Goal: Information Seeking & Learning: Find specific fact

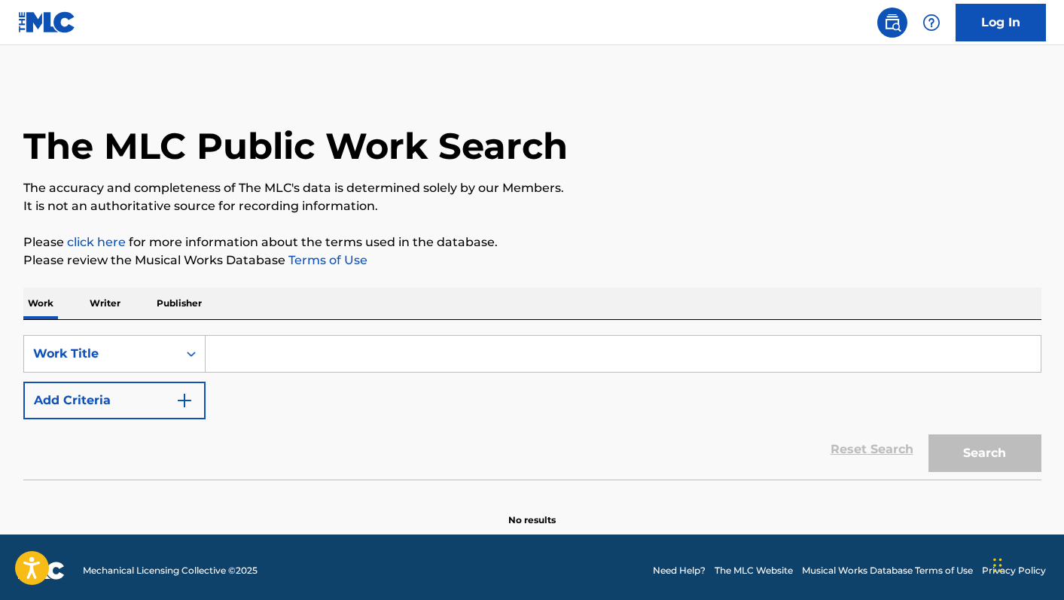
click at [403, 345] on input "Search Form" at bounding box center [623, 354] width 835 height 36
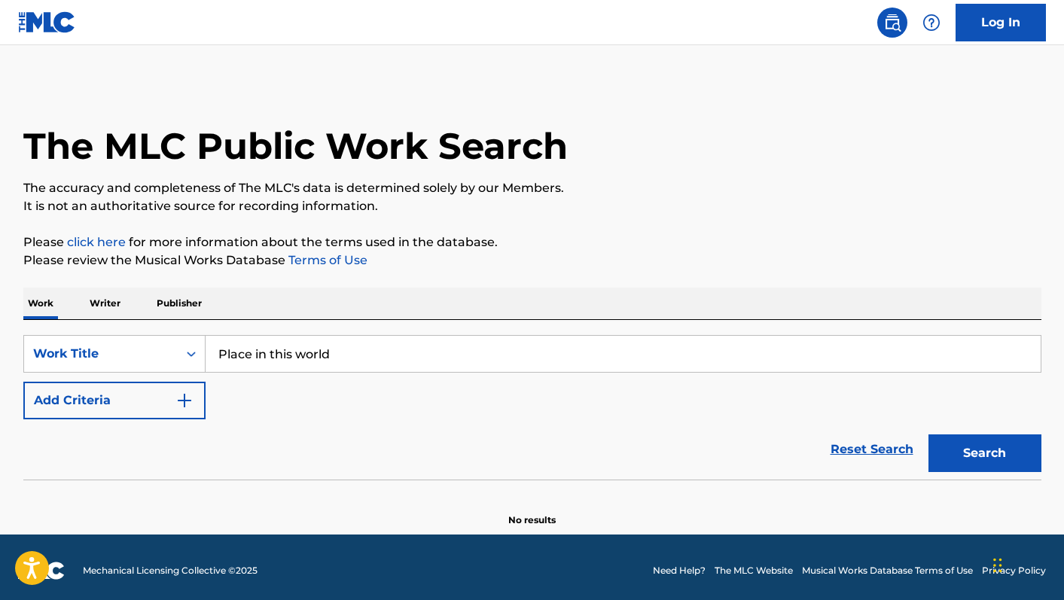
type input "Place in this world"
click at [928, 434] on button "Search" at bounding box center [984, 453] width 113 height 38
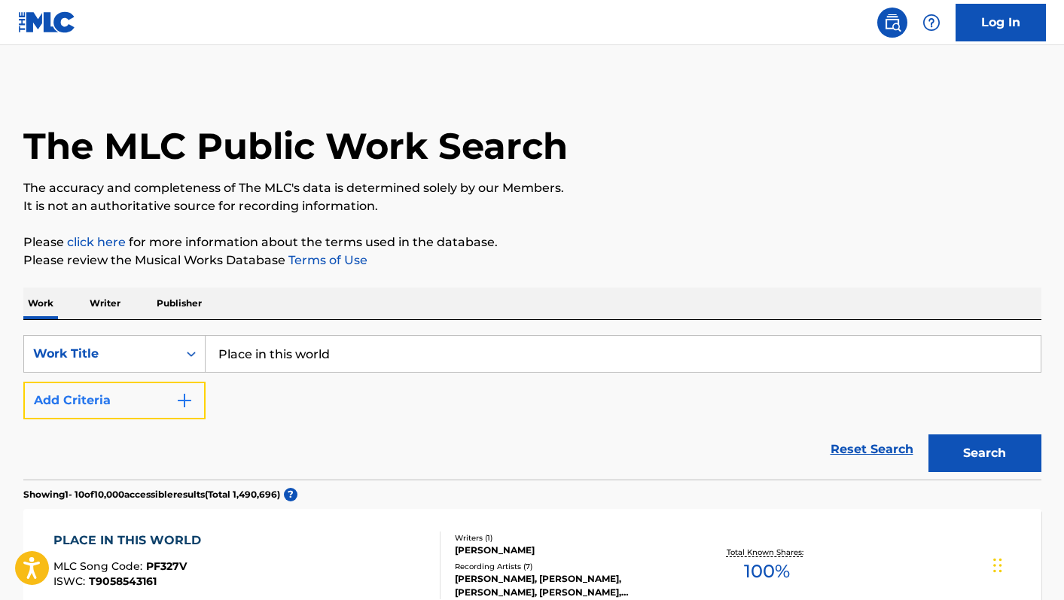
click at [169, 402] on button "Add Criteria" at bounding box center [114, 401] width 182 height 38
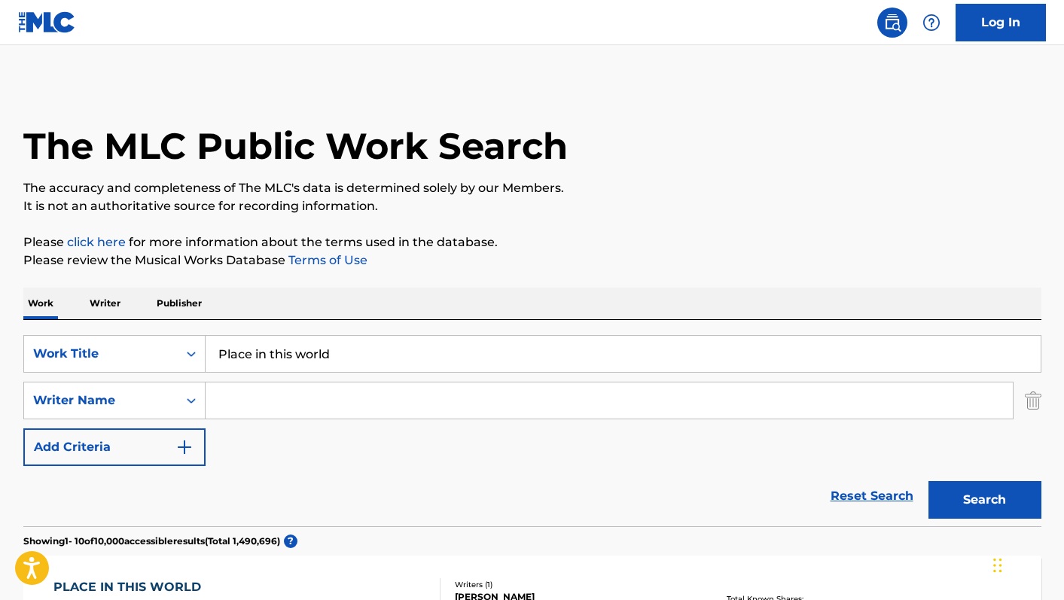
click at [235, 403] on input "Search Form" at bounding box center [609, 400] width 807 height 36
type input "smith"
click at [928, 481] on button "Search" at bounding box center [984, 500] width 113 height 38
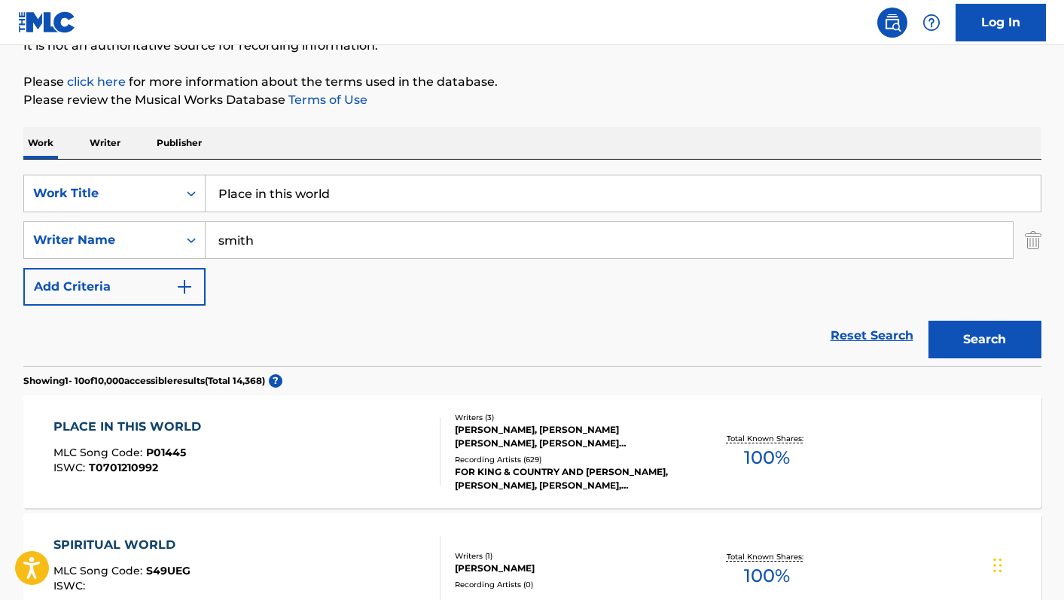
scroll to position [194, 0]
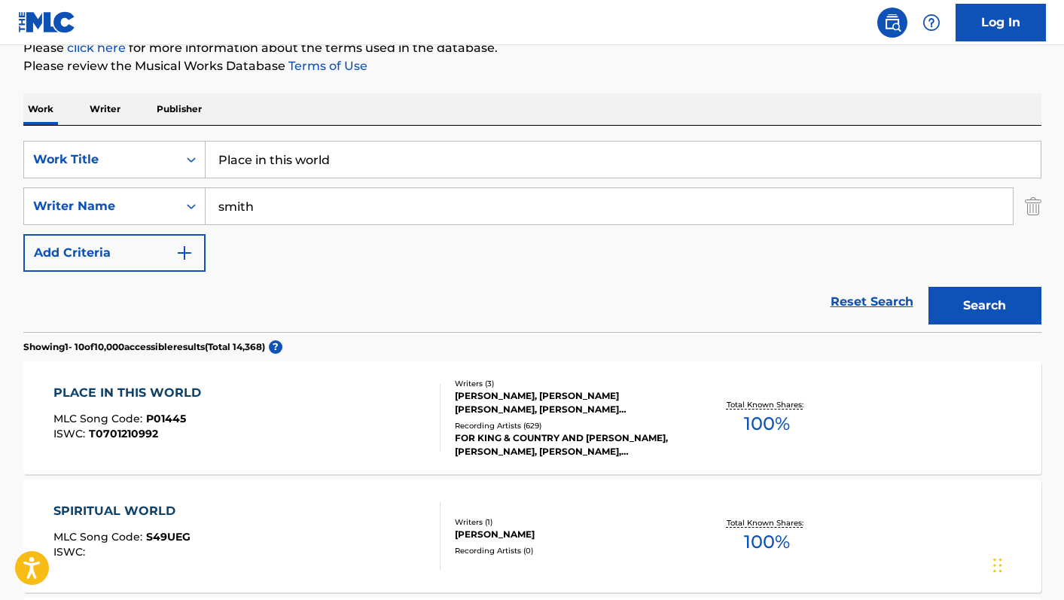
click at [289, 409] on div "PLACE IN THIS WORLD MLC Song Code : P01445 ISWC : T0701210992" at bounding box center [246, 418] width 387 height 68
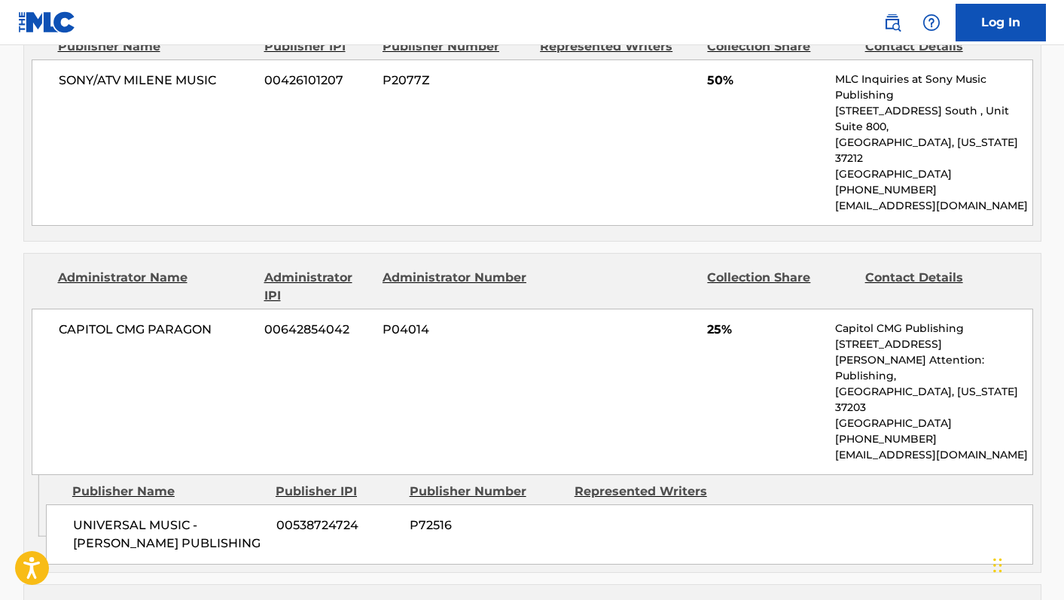
scroll to position [1061, 0]
